Goal: Information Seeking & Learning: Find contact information

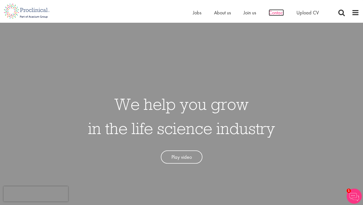
click at [276, 13] on span "Contact" at bounding box center [276, 12] width 15 height 7
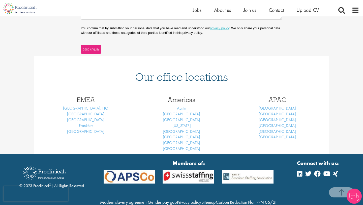
scroll to position [192, 0]
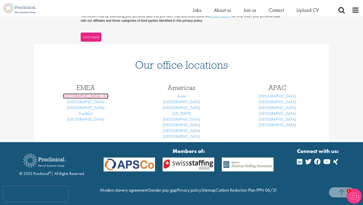
click at [92, 93] on link "[GEOGRAPHIC_DATA], HQ" at bounding box center [85, 95] width 45 height 5
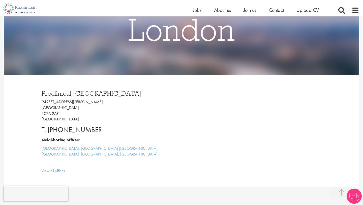
scroll to position [94, 0]
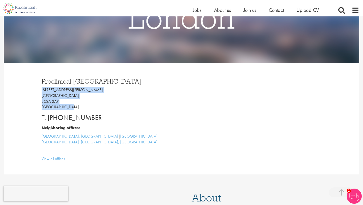
drag, startPoint x: 68, startPoint y: 108, endPoint x: 39, endPoint y: 91, distance: 33.3
click at [39, 91] on div "Proclinical London 9 Appold Street London EC2A 2AP United Kingdom T. +44 207 43…" at bounding box center [110, 118] width 144 height 91
copy p "9 Appold Street London EC2A 2AP United Kingdom"
